Goal: Task Accomplishment & Management: Manage account settings

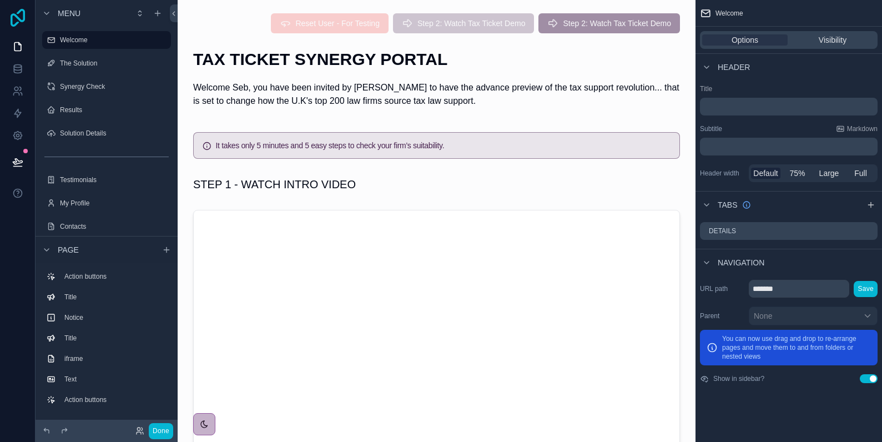
click at [17, 19] on icon at bounding box center [18, 18] width 22 height 18
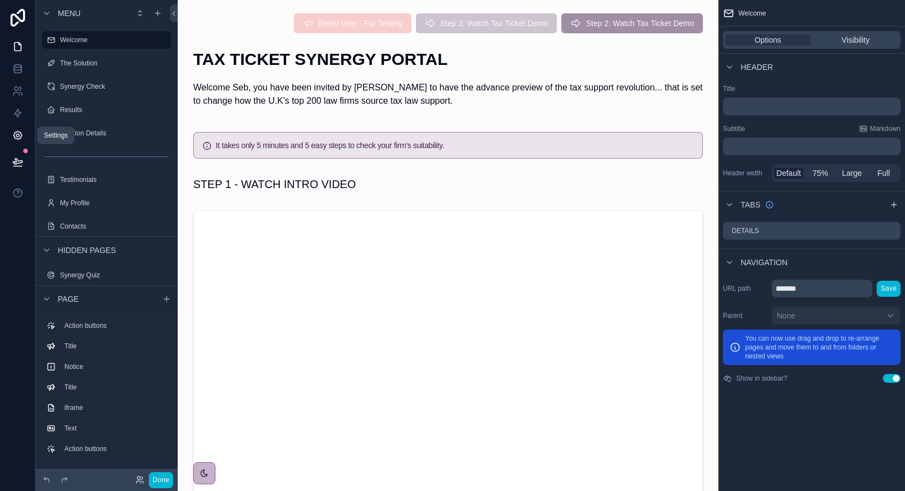
click at [17, 131] on icon at bounding box center [17, 135] width 11 height 11
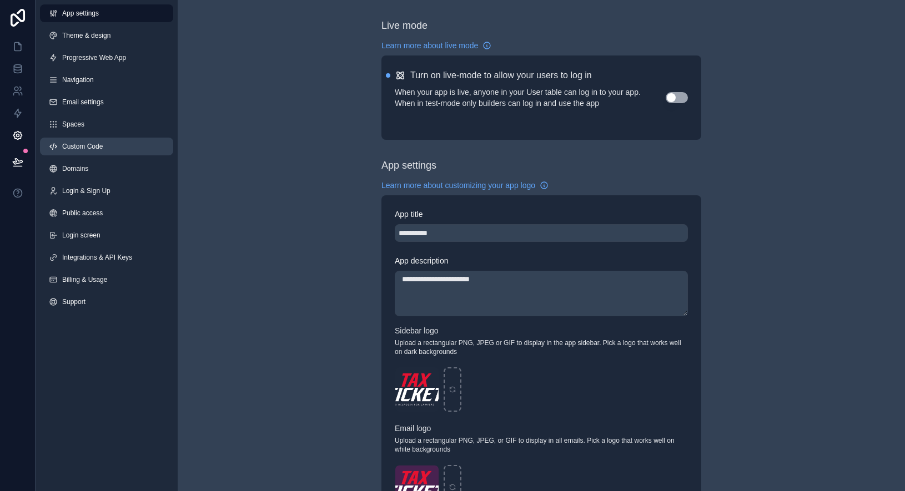
click at [111, 142] on link "Custom Code" at bounding box center [106, 147] width 133 height 18
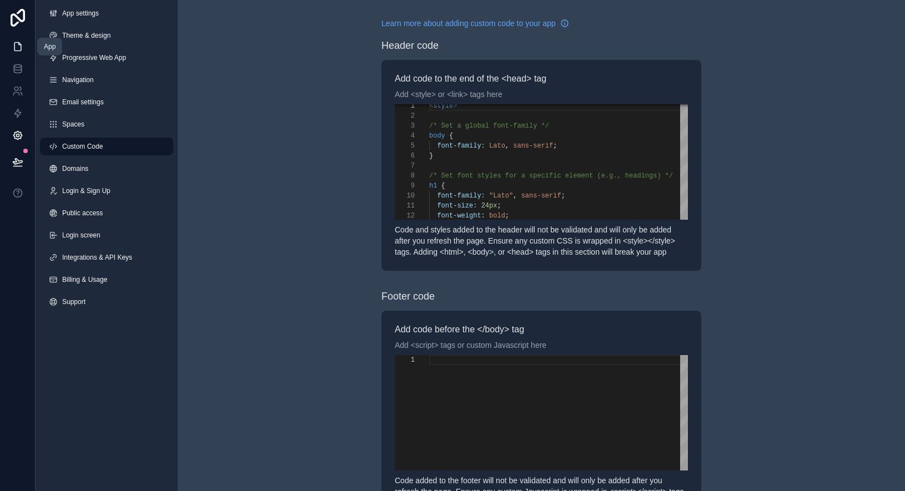
click at [14, 48] on icon at bounding box center [17, 47] width 7 height 8
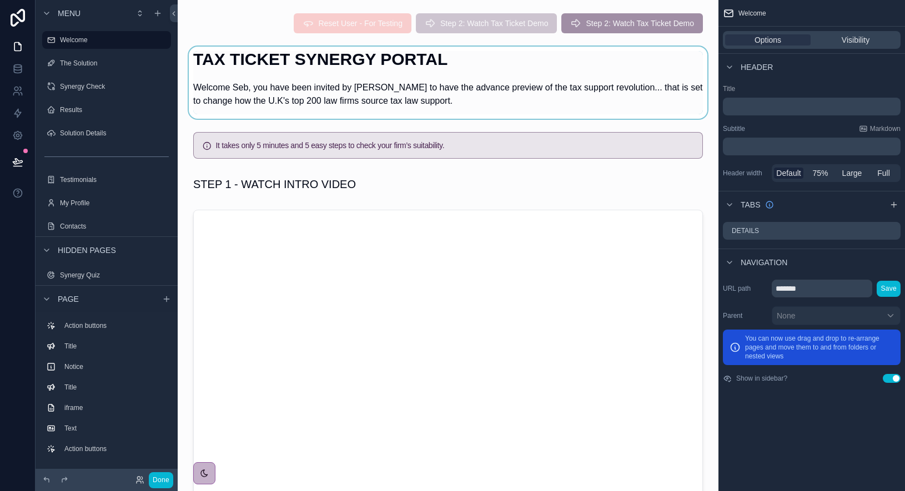
click at [430, 86] on div "scrollable content" at bounding box center [448, 83] width 523 height 72
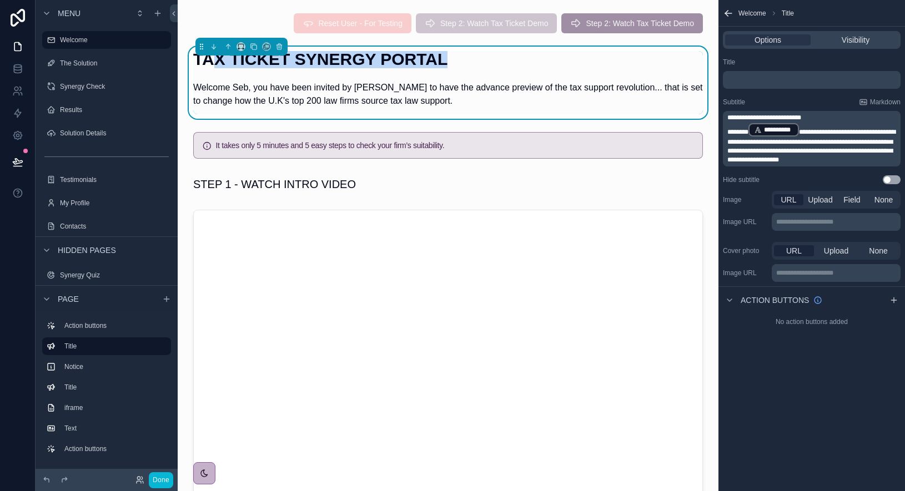
drag, startPoint x: 448, startPoint y: 59, endPoint x: 213, endPoint y: 63, distance: 234.9
click at [216, 61] on h1 "TAX TICKET SYNERGY PORTAL" at bounding box center [448, 59] width 510 height 17
click at [208, 63] on h1 "TAX TICKET SYNERGY PORTAL" at bounding box center [448, 59] width 510 height 17
drag, startPoint x: 207, startPoint y: 62, endPoint x: 450, endPoint y: 65, distance: 243.3
click at [450, 65] on h1 "TAX TICKET SYNERGY PORTAL" at bounding box center [448, 59] width 510 height 17
